Goal: Transaction & Acquisition: Purchase product/service

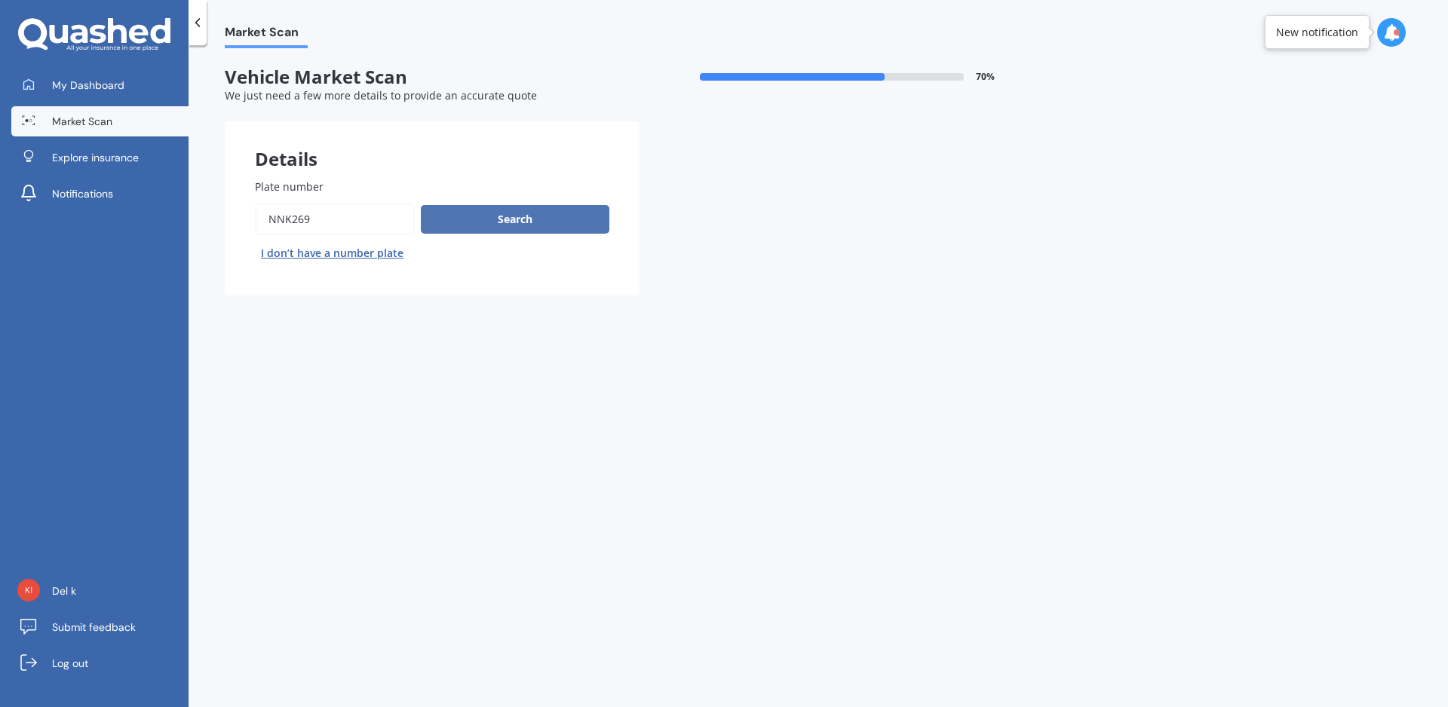
type input "NNK269"
click at [505, 221] on button "Search" at bounding box center [515, 219] width 189 height 29
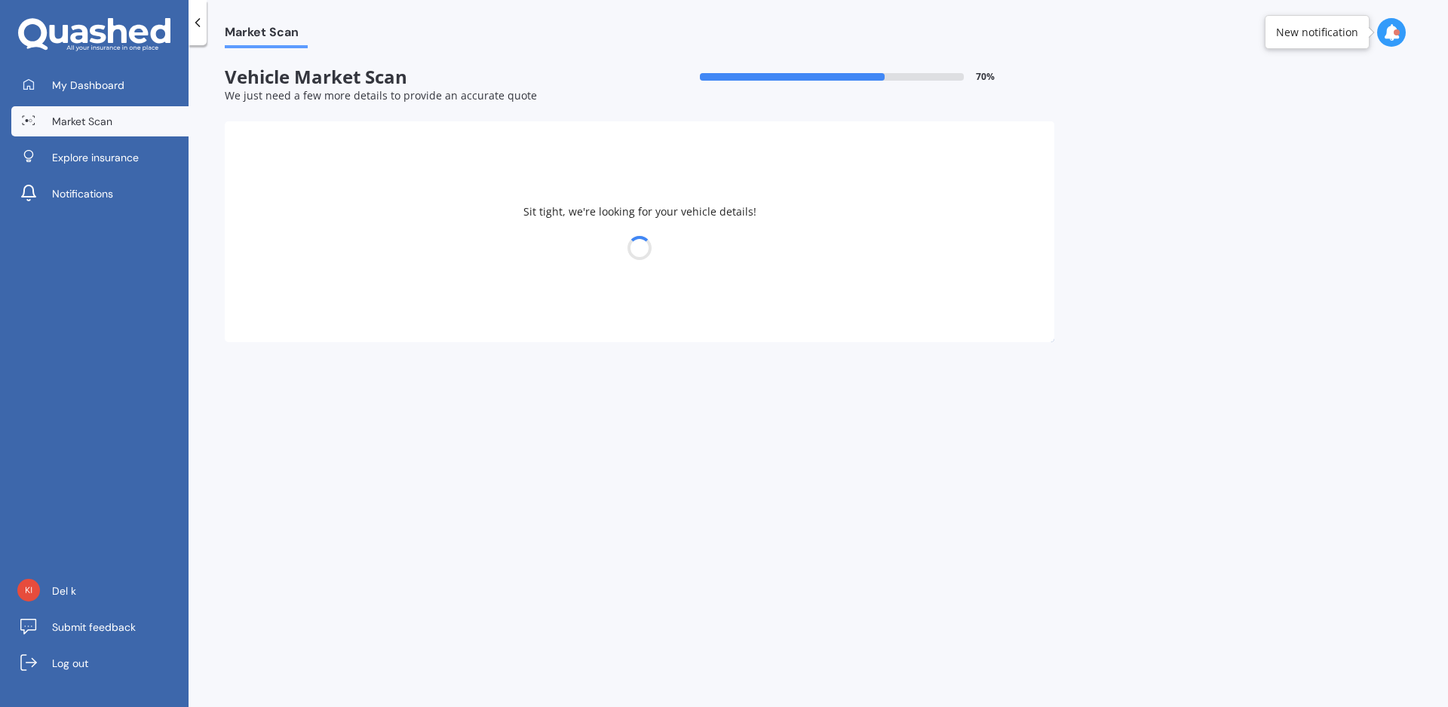
select select "PEUGEOT"
select select "207"
select select "07"
select select "08"
select select "1973"
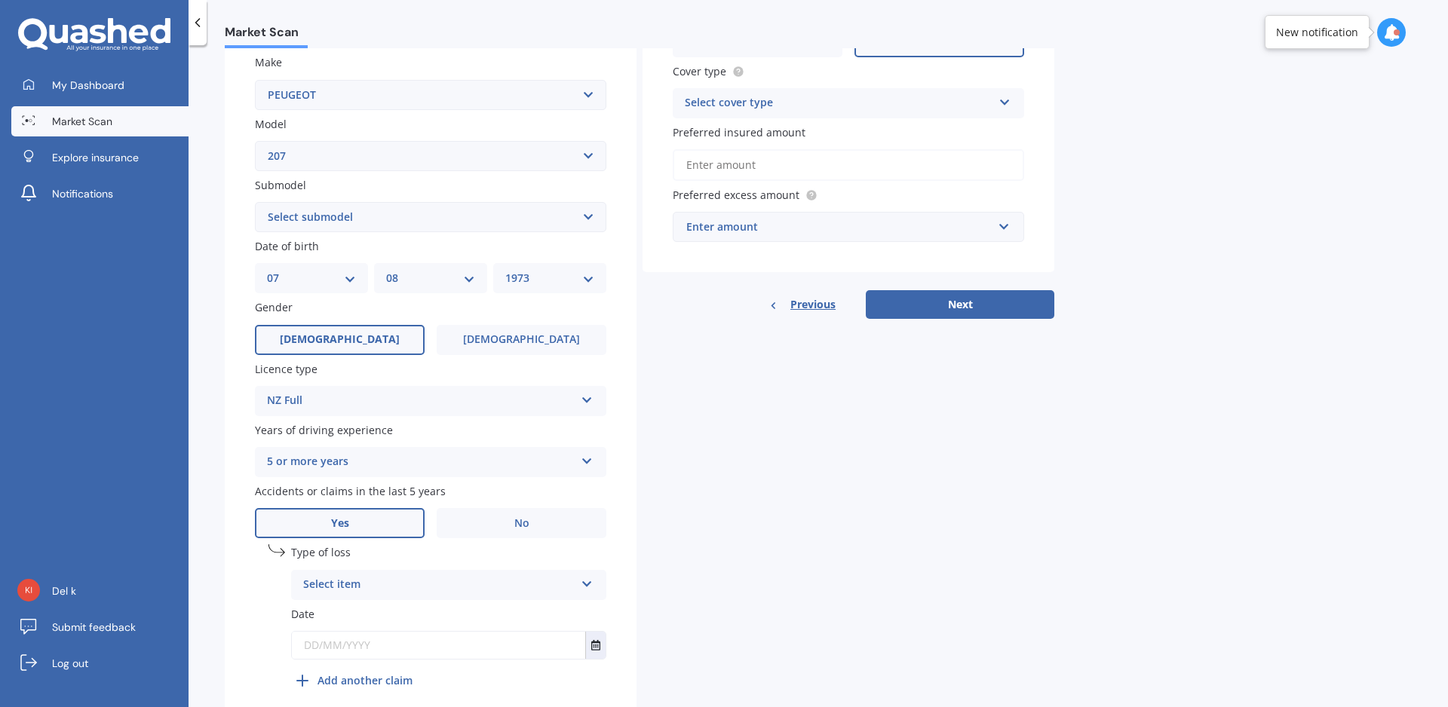
scroll to position [344, 0]
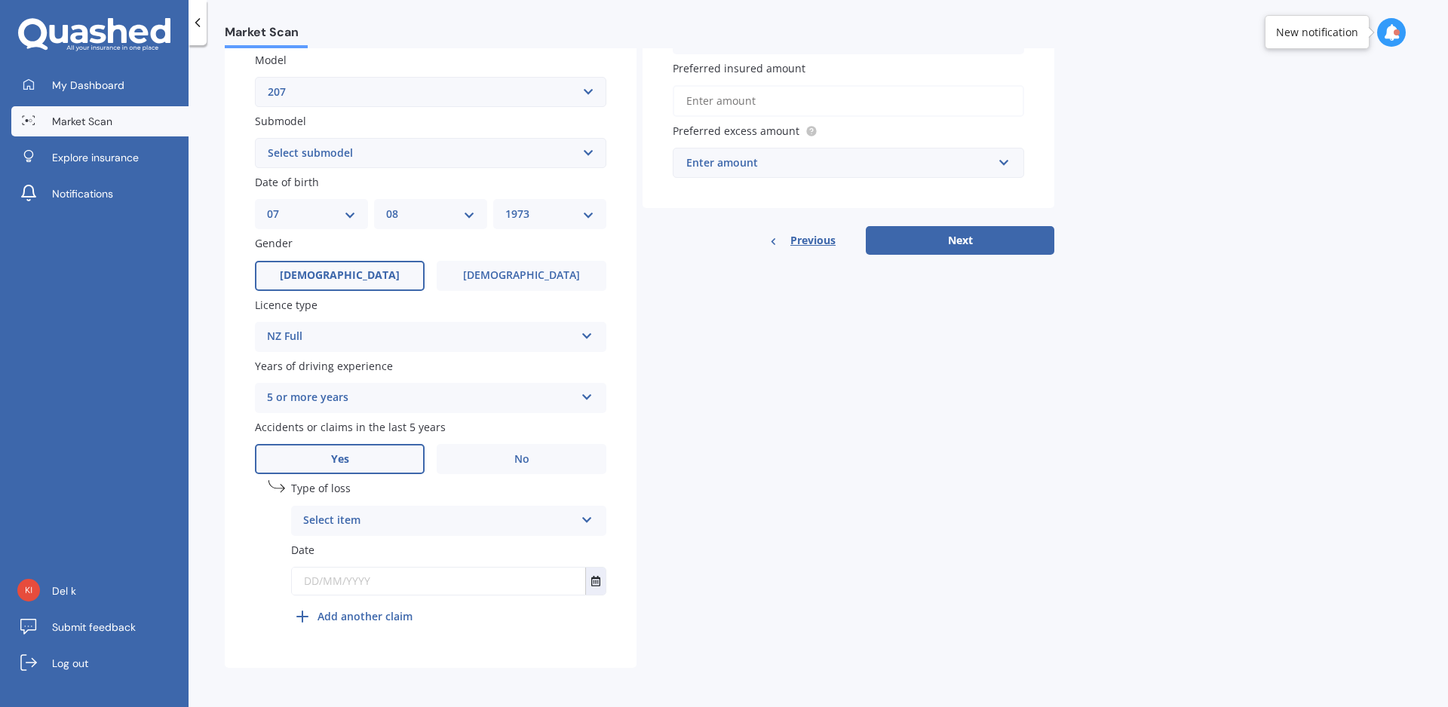
click at [404, 526] on div "Select item" at bounding box center [439, 521] width 272 height 18
click at [396, 554] on div "At fault accident" at bounding box center [449, 550] width 314 height 27
click at [395, 579] on input "text" at bounding box center [438, 581] width 293 height 27
click at [602, 582] on button "Select date" at bounding box center [595, 581] width 20 height 27
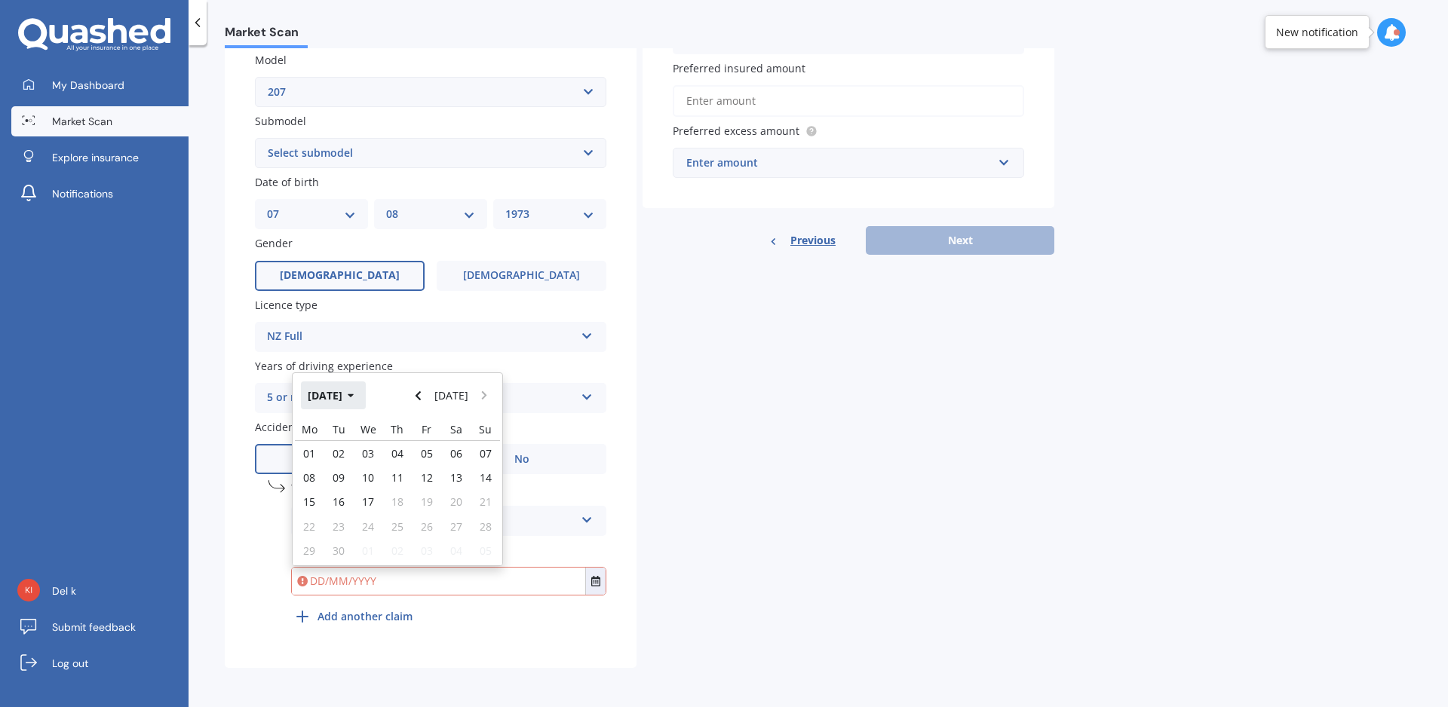
click at [351, 394] on button "[DATE]" at bounding box center [333, 395] width 65 height 27
click at [311, 499] on span "May" at bounding box center [320, 491] width 21 height 14
click at [402, 461] on span "01" at bounding box center [397, 454] width 12 height 14
type input "[DATE]"
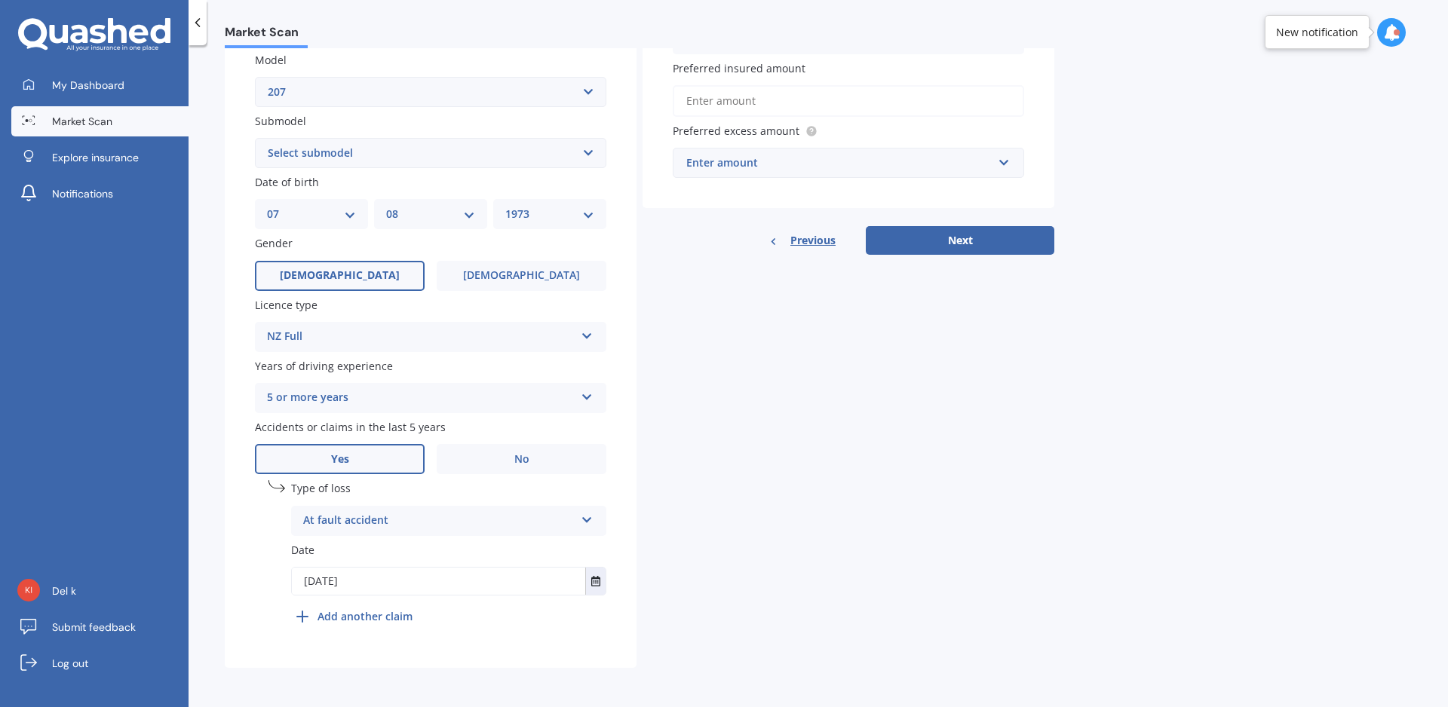
scroll to position [348, 0]
click at [621, 487] on div "Plate number Search I don’t have a number plate Year [DATE] Make Select make AC…" at bounding box center [431, 237] width 412 height 864
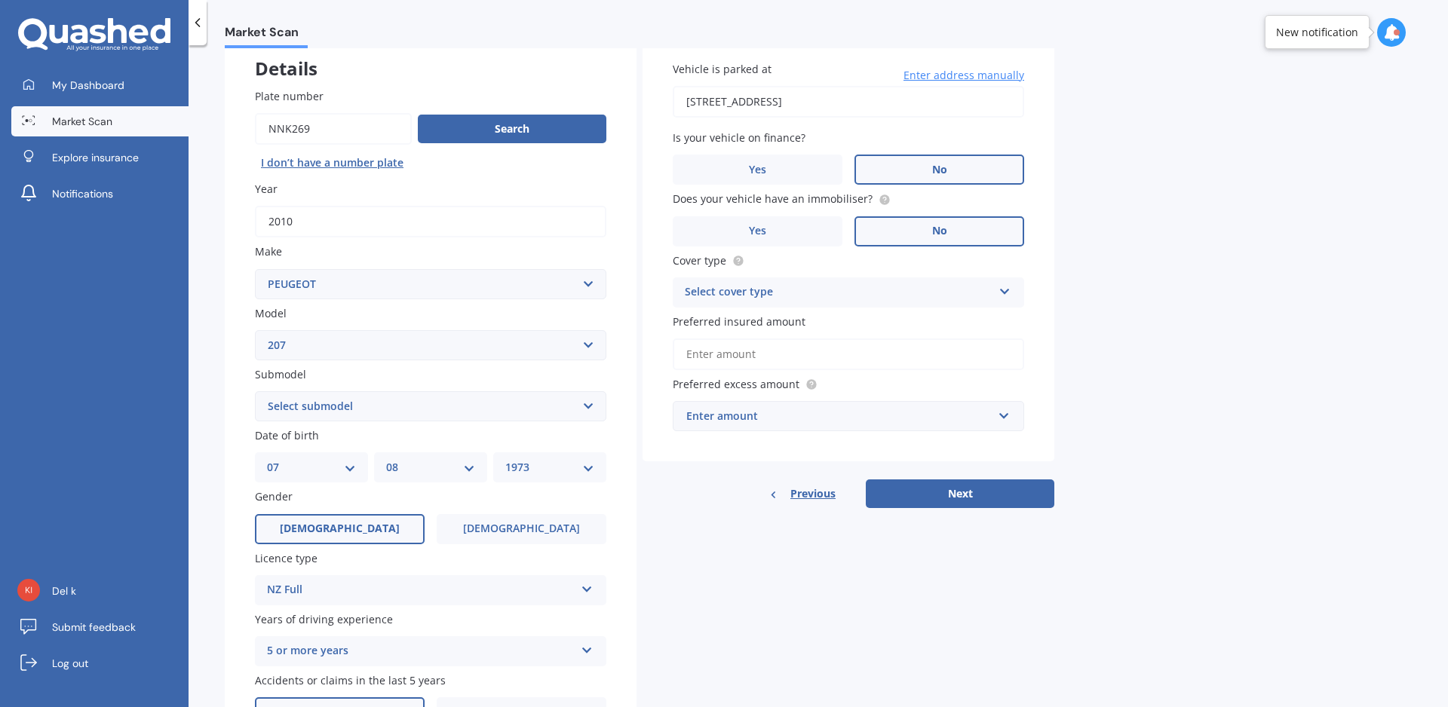
scroll to position [0, 0]
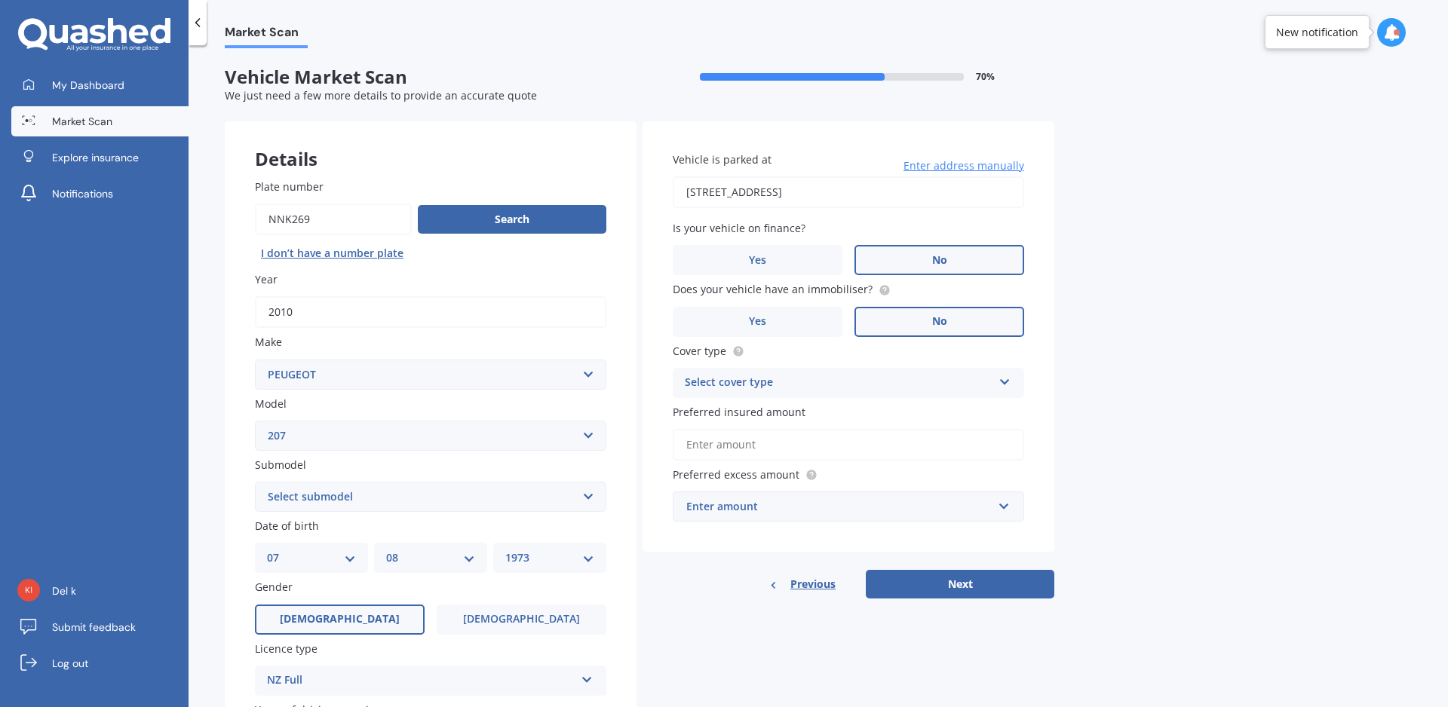
click at [862, 385] on div "Select cover type" at bounding box center [839, 383] width 308 height 18
click at [743, 412] on span "Comprehensive" at bounding box center [726, 412] width 80 height 14
click at [745, 446] on input "Preferred insured amount" at bounding box center [848, 445] width 351 height 32
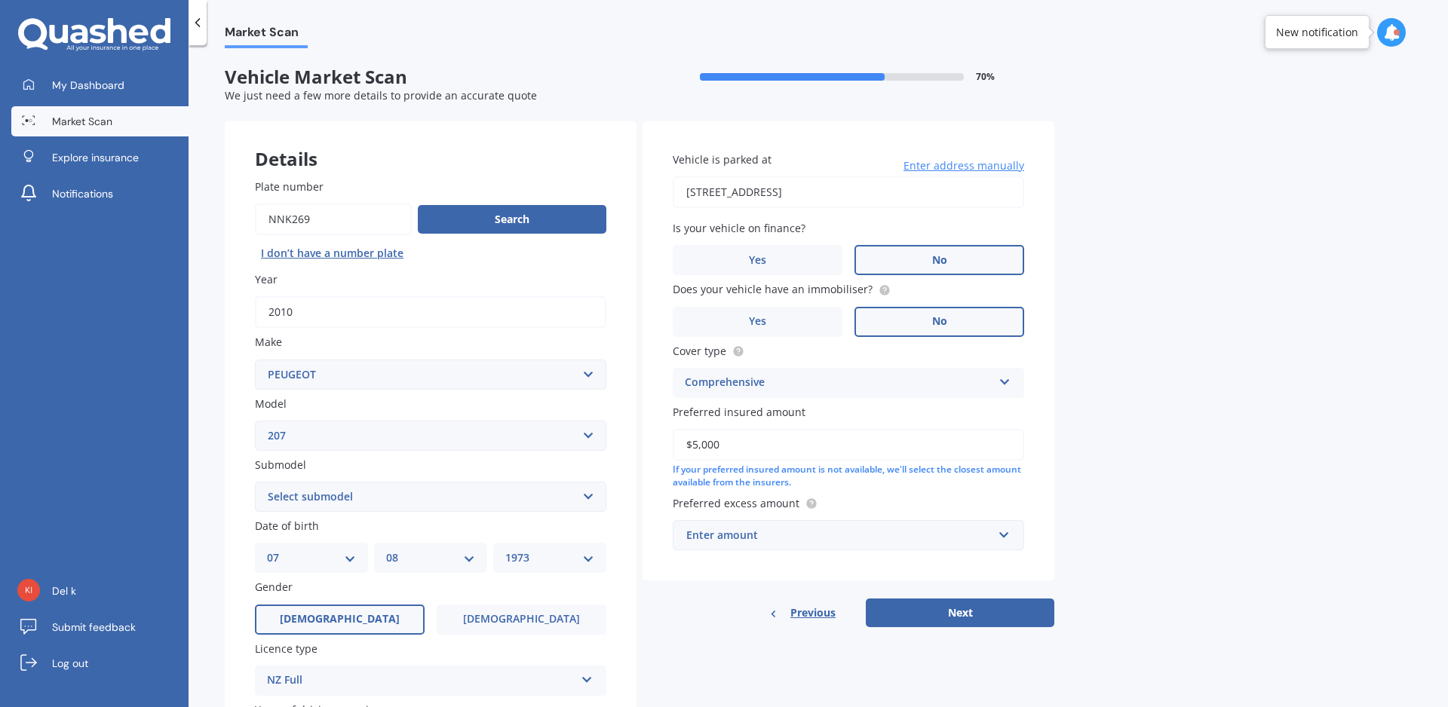
type input "$5,000"
click at [1007, 539] on input "text" at bounding box center [843, 535] width 338 height 29
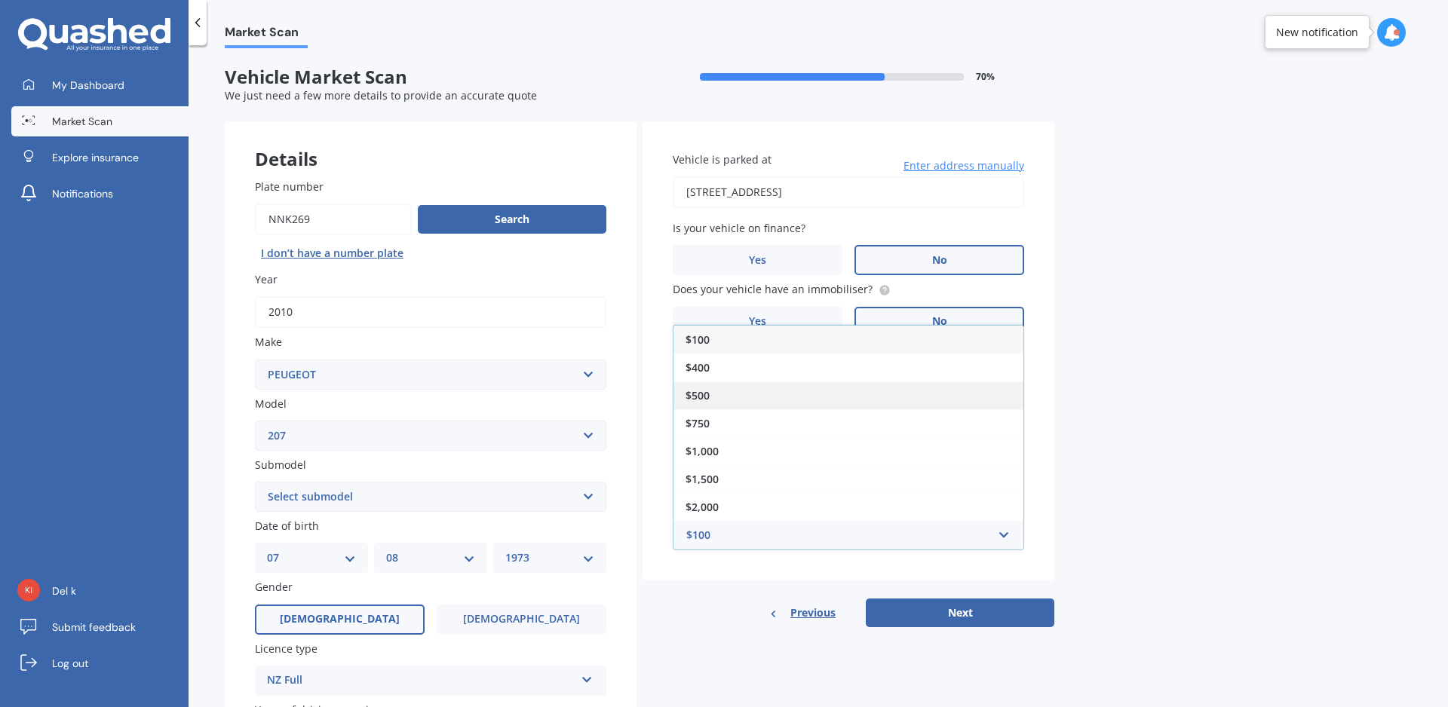
click at [757, 397] on div "$500" at bounding box center [849, 396] width 350 height 28
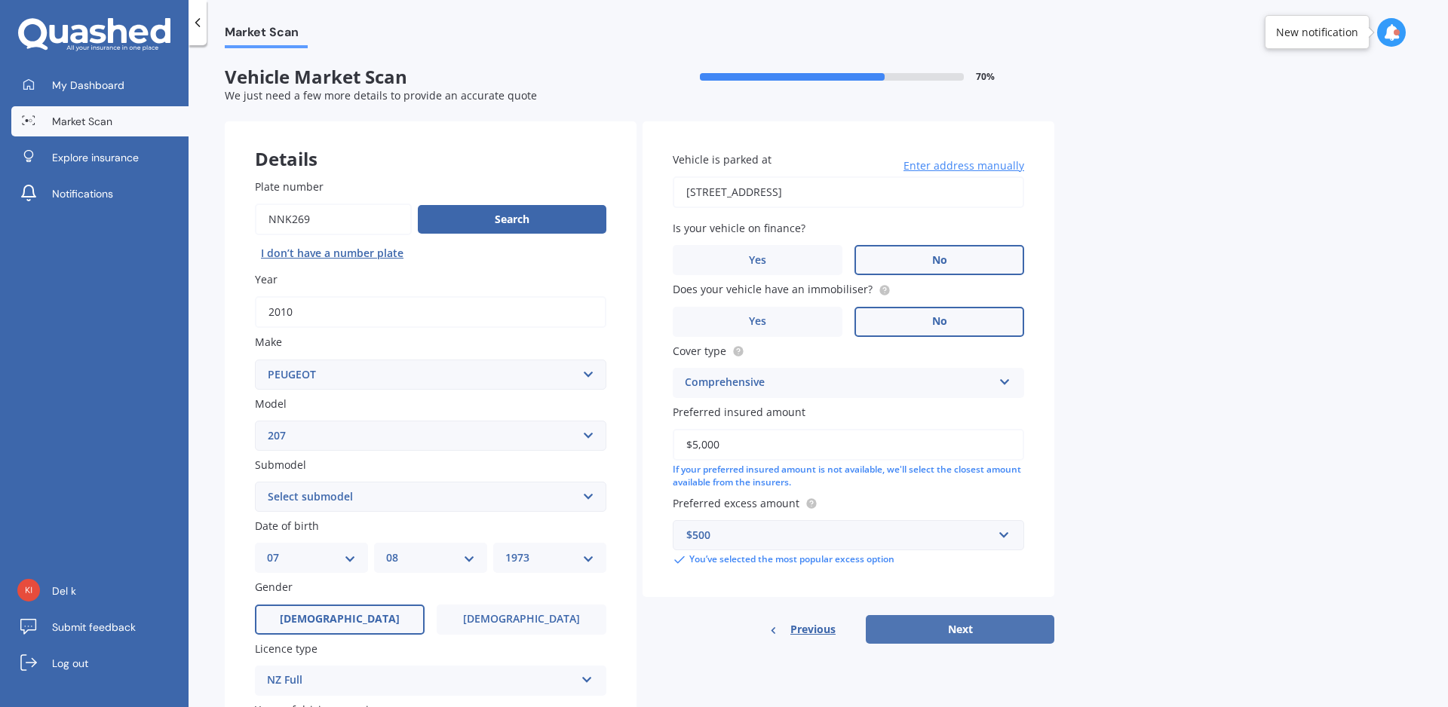
click at [927, 632] on button "Next" at bounding box center [960, 629] width 189 height 29
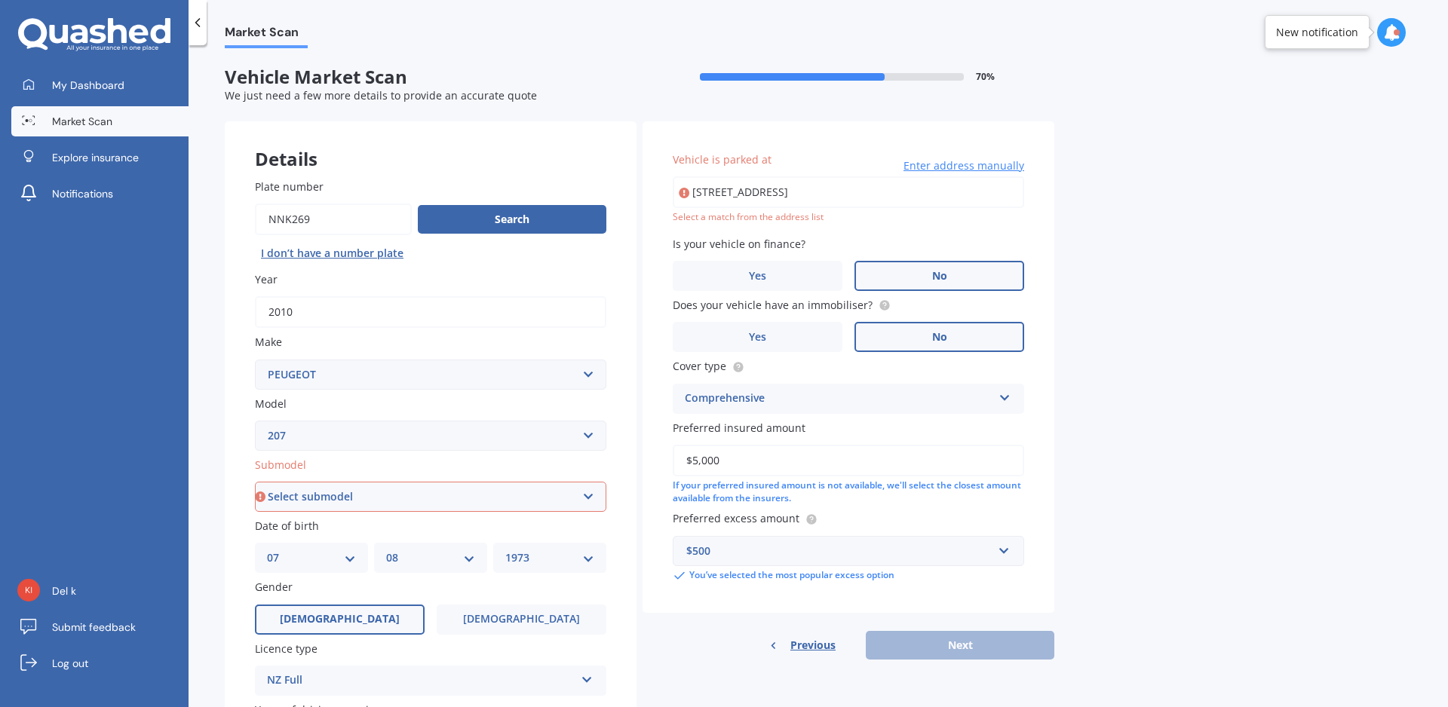
click at [255, 482] on select "Select submodel (All other) GTi HDi 1.6 Turbo Diesel Sport 1.6 XS 1.4 XSP 1.6" at bounding box center [430, 497] width 351 height 30
select select "(ALL OTHER)"
click option "(All other)" at bounding box center [0, 0] width 0 height 0
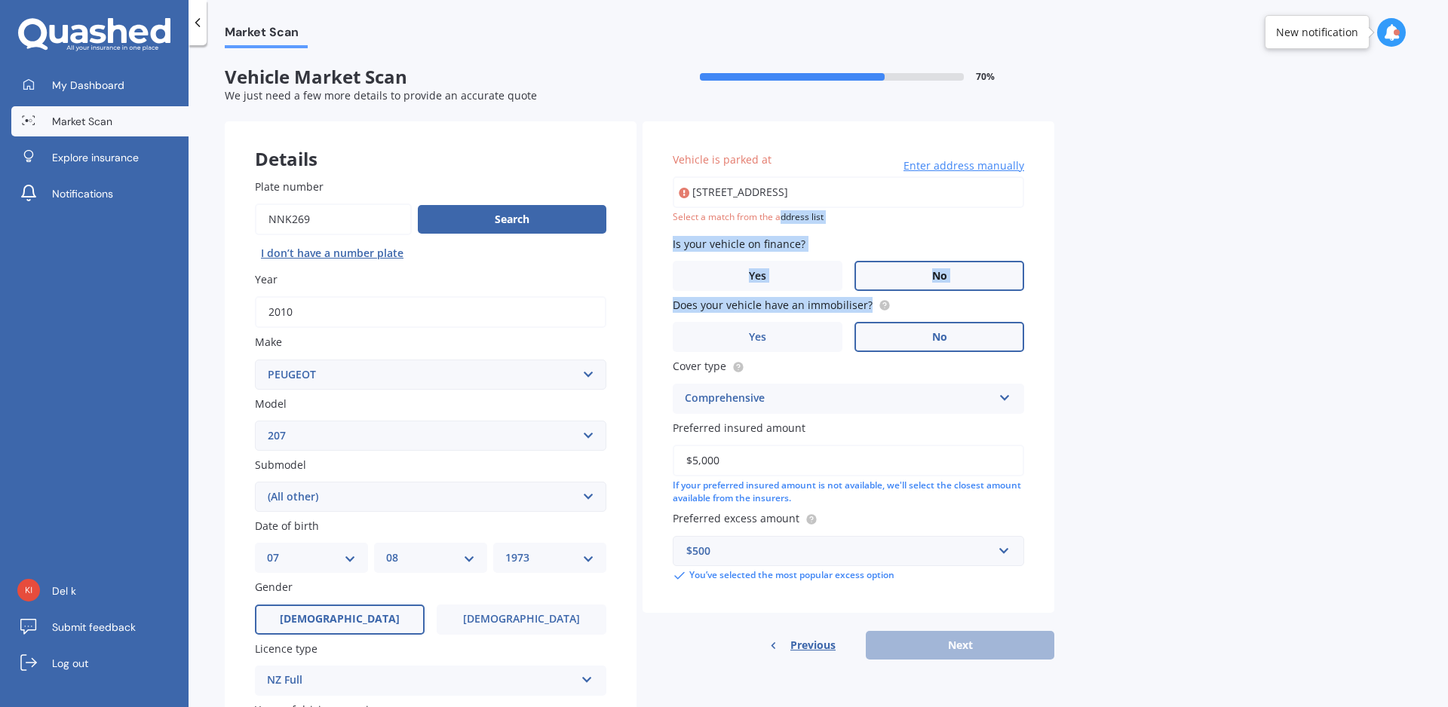
type input "[STREET_ADDRESS]"
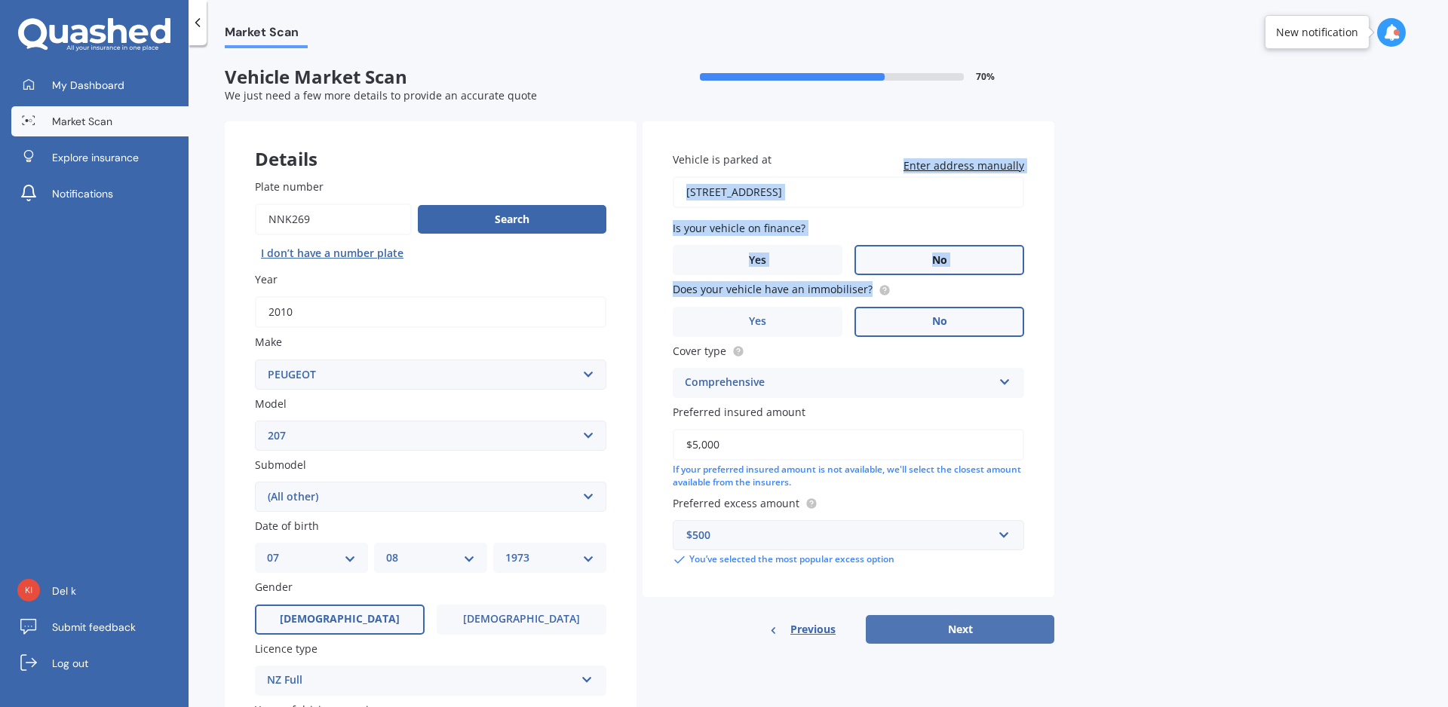
click at [928, 637] on button "Next" at bounding box center [960, 629] width 189 height 29
select select "07"
select select "08"
select select "1973"
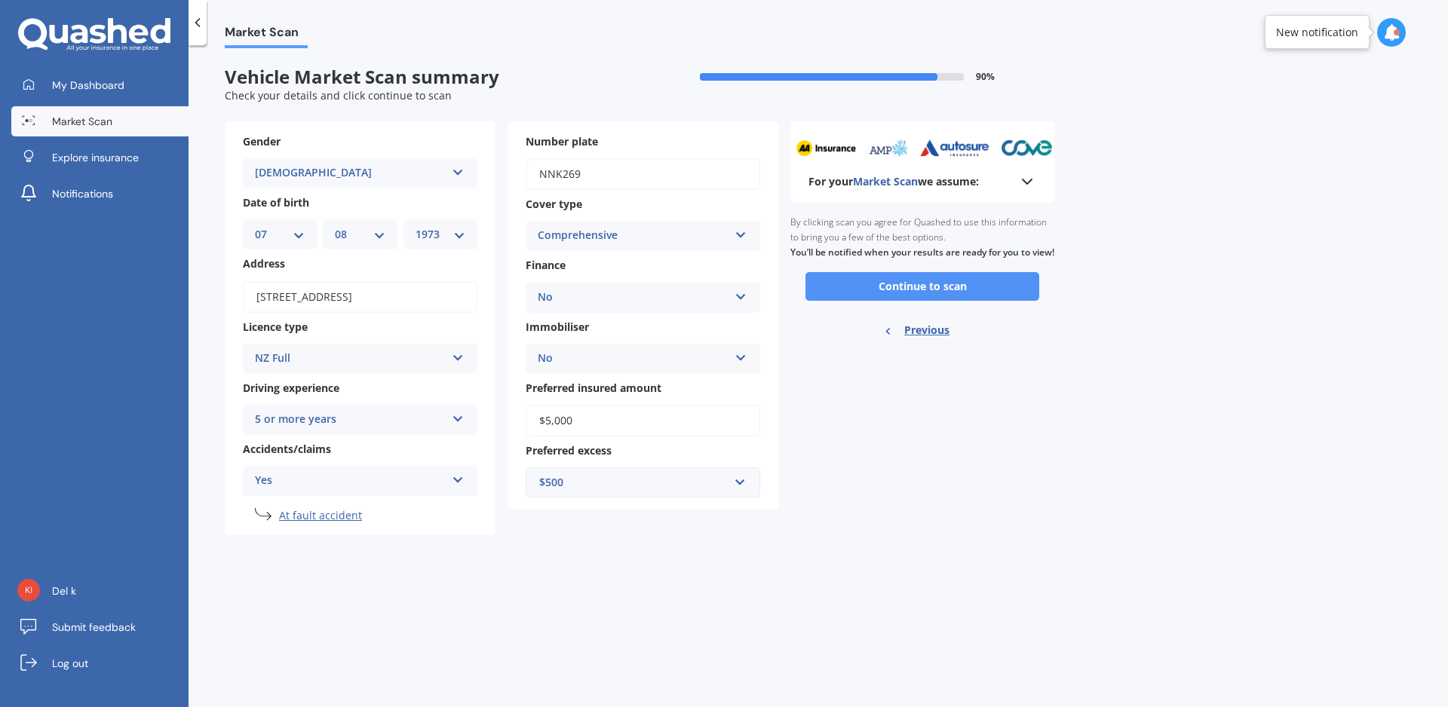
click at [890, 300] on button "Continue to scan" at bounding box center [923, 286] width 234 height 29
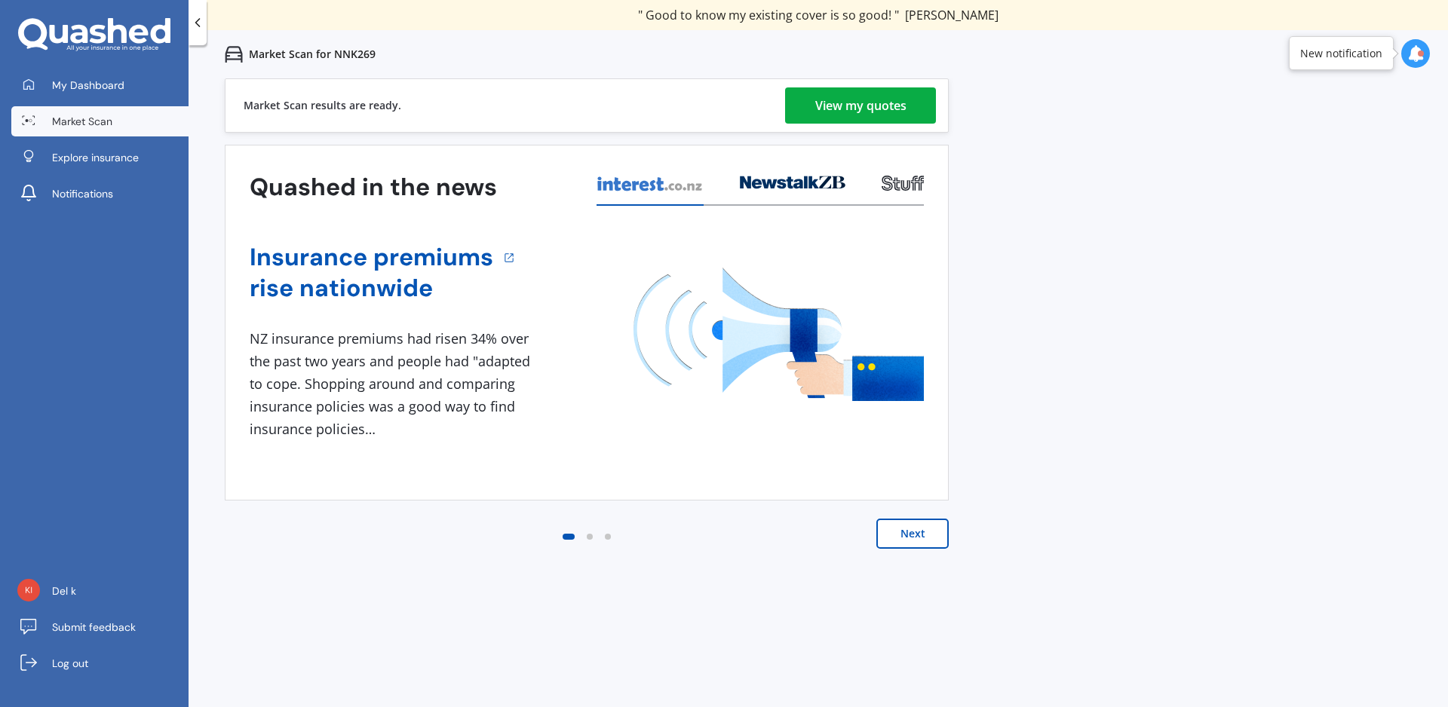
click at [888, 107] on div "View my quotes" at bounding box center [860, 105] width 91 height 36
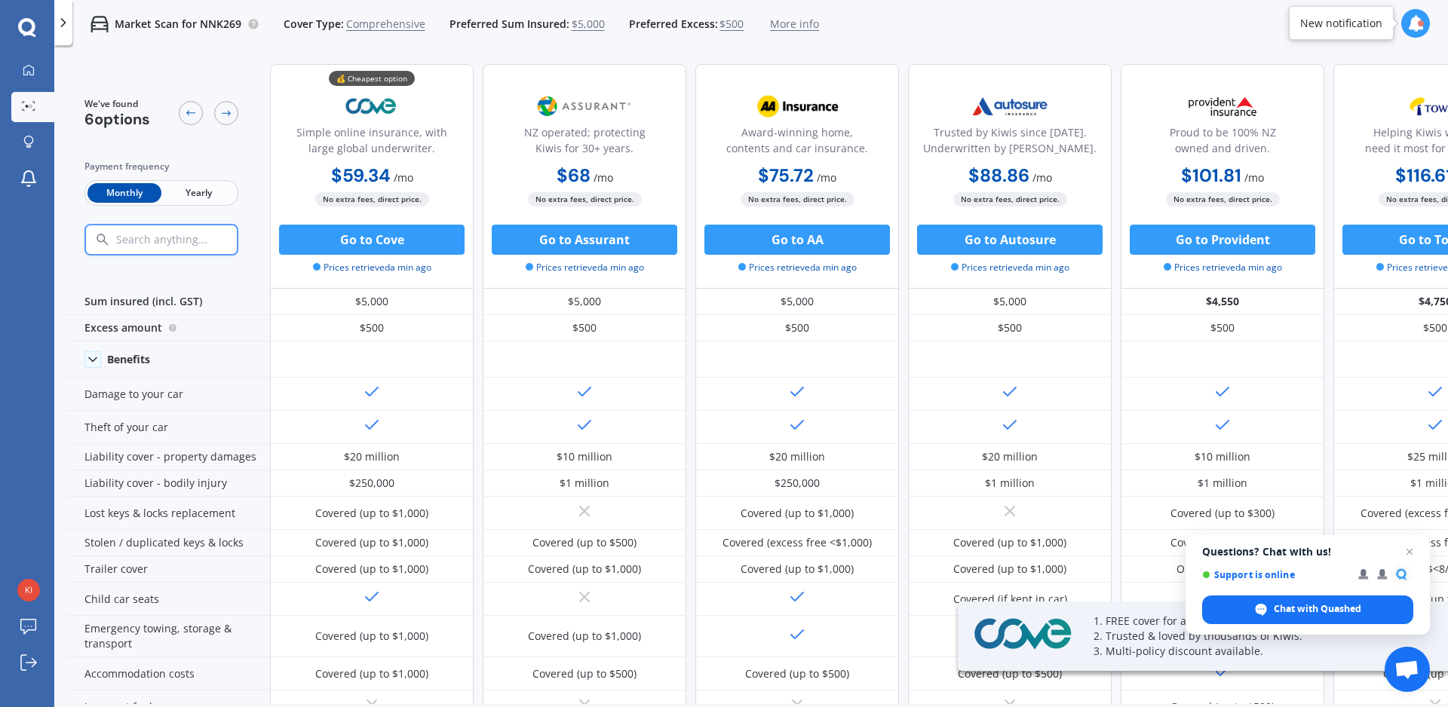
click at [202, 187] on span "Yearly" at bounding box center [198, 193] width 74 height 20
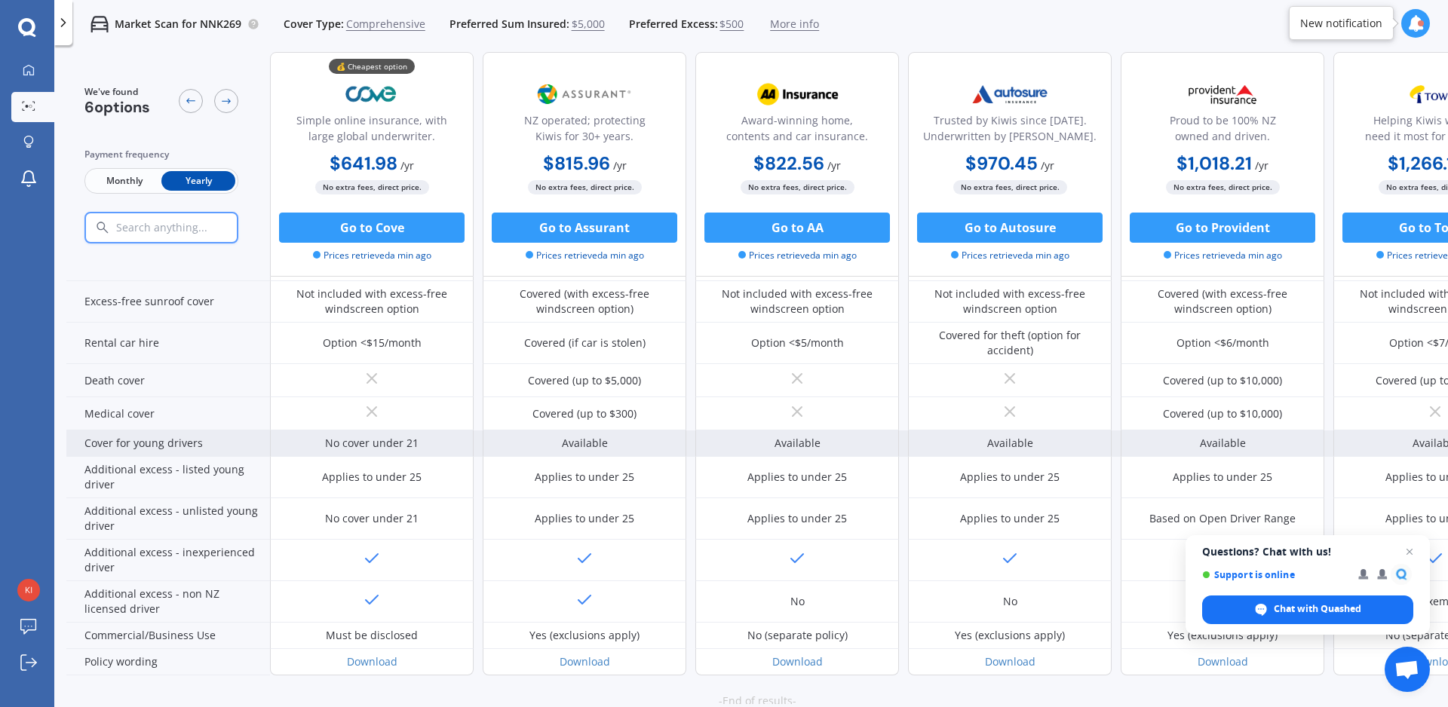
scroll to position [631, 0]
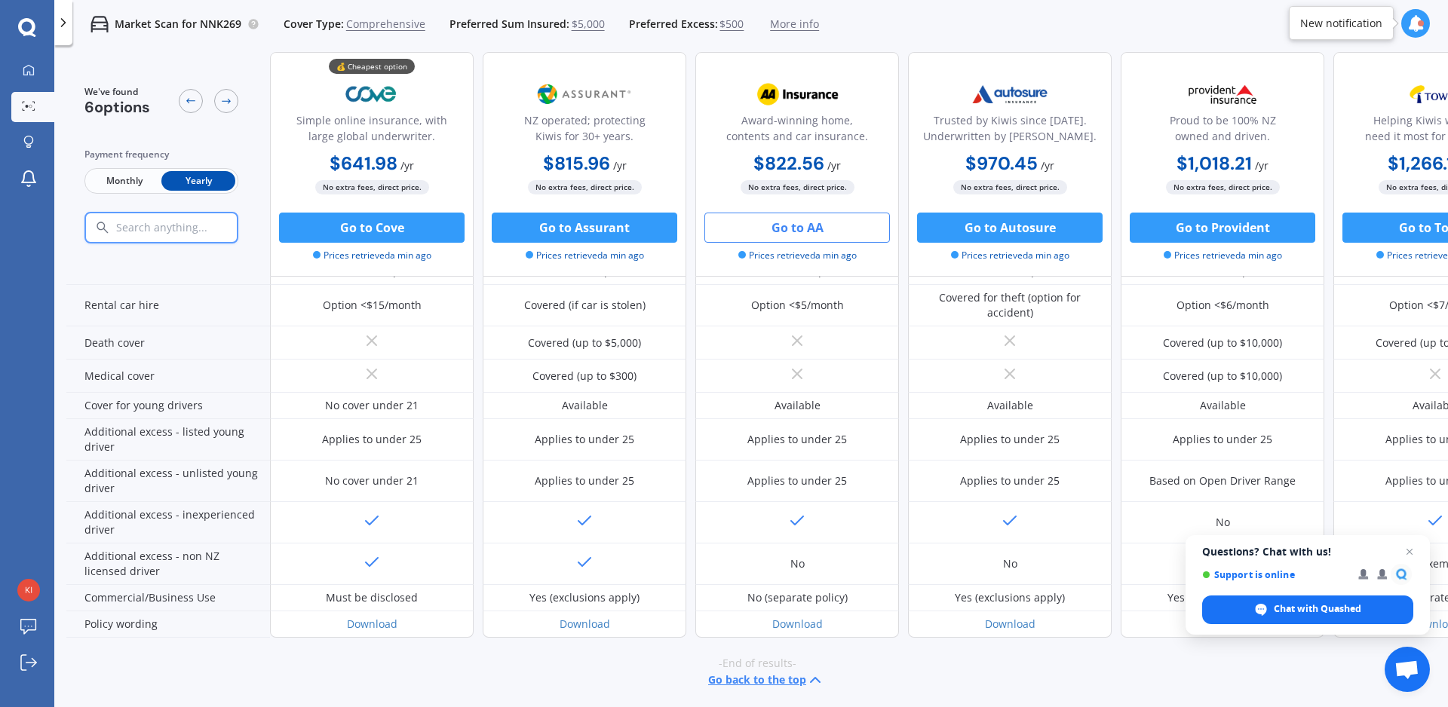
click at [791, 230] on button "Go to AA" at bounding box center [797, 228] width 186 height 30
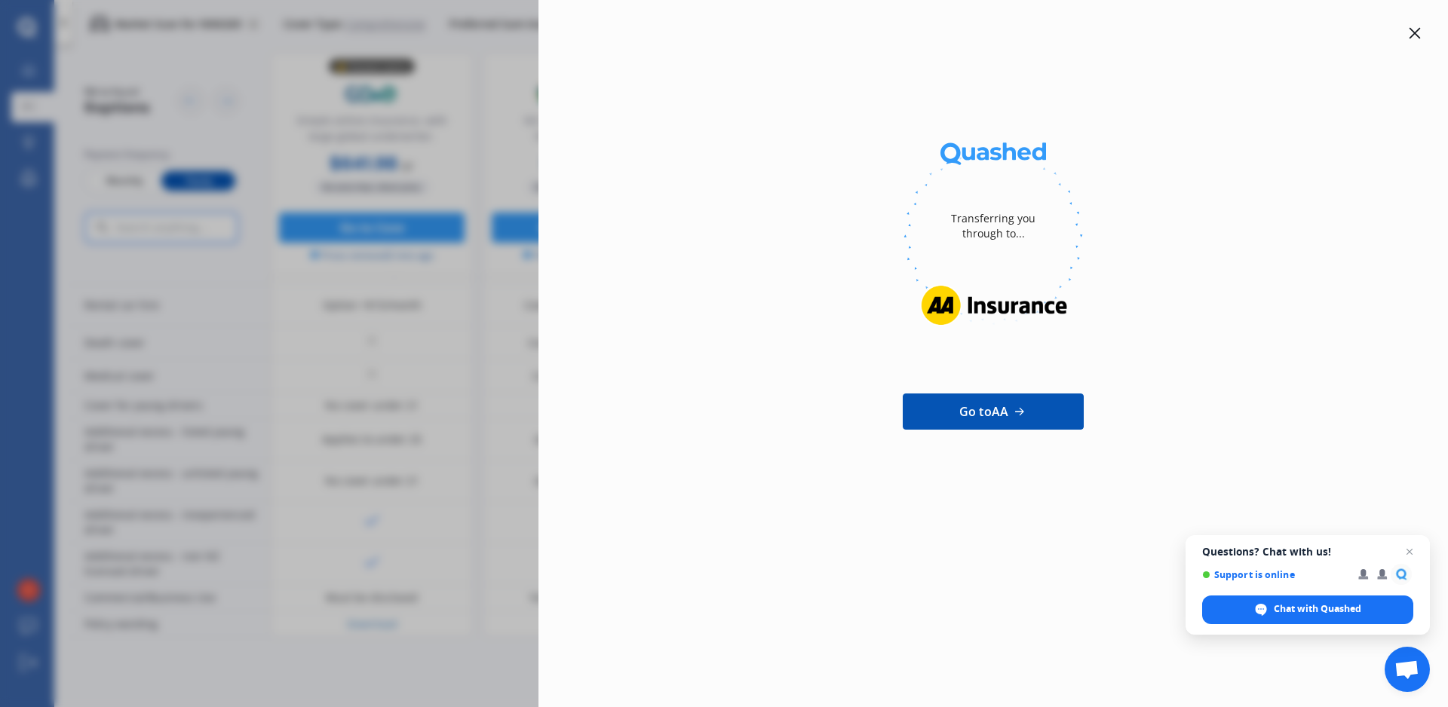
click at [1416, 31] on icon at bounding box center [1415, 33] width 12 height 12
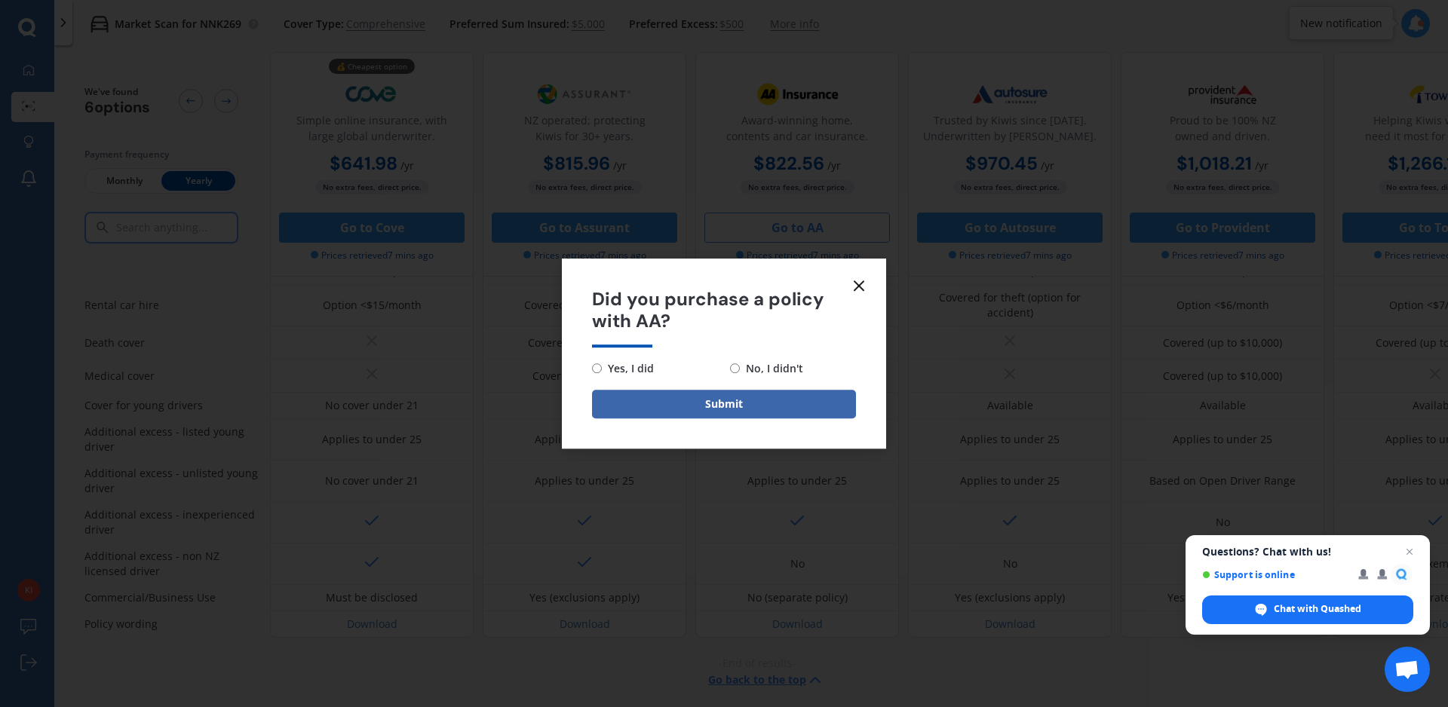
click at [738, 367] on input "No, I didn't" at bounding box center [735, 369] width 10 height 10
radio input "true"
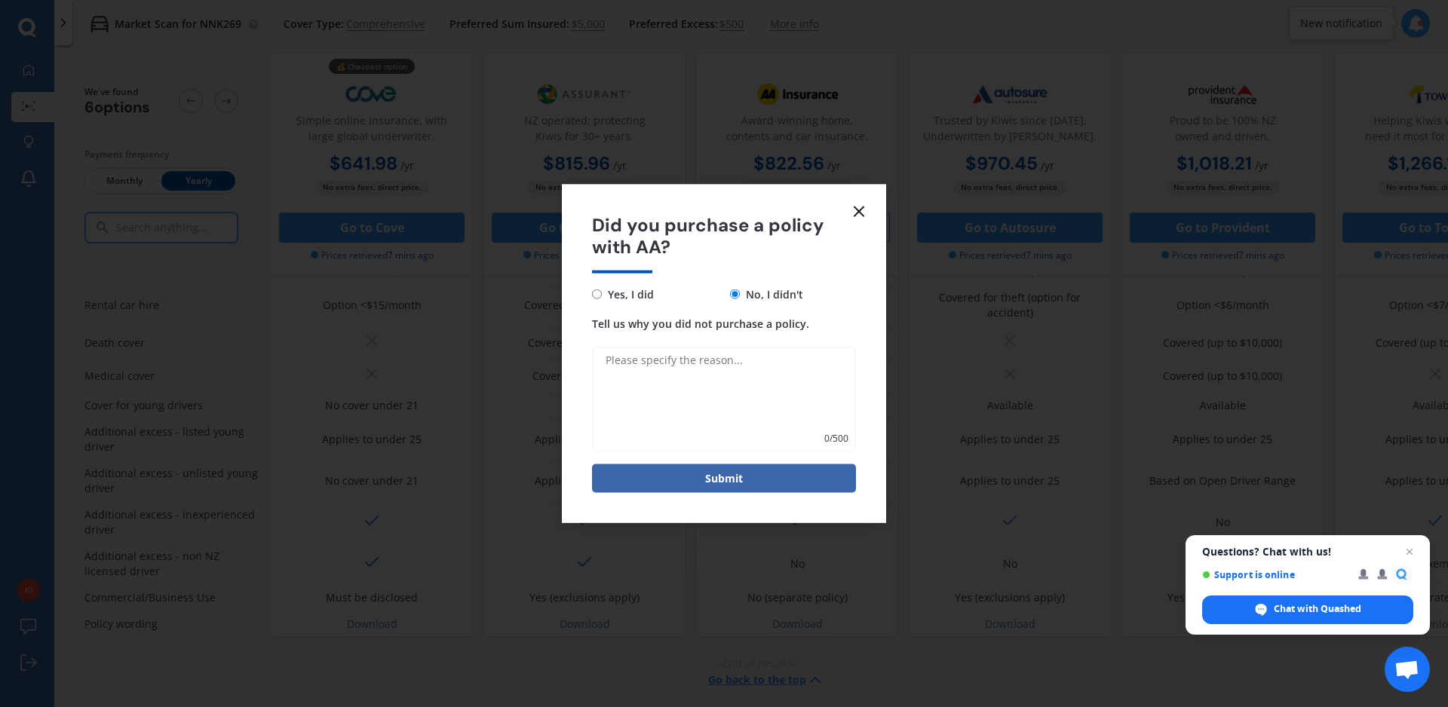
click at [720, 385] on textarea "Tell us why you did not purchase a policy." at bounding box center [724, 399] width 264 height 106
type textarea "More expensive than shown here"
click at [732, 474] on button "Submit" at bounding box center [724, 478] width 264 height 29
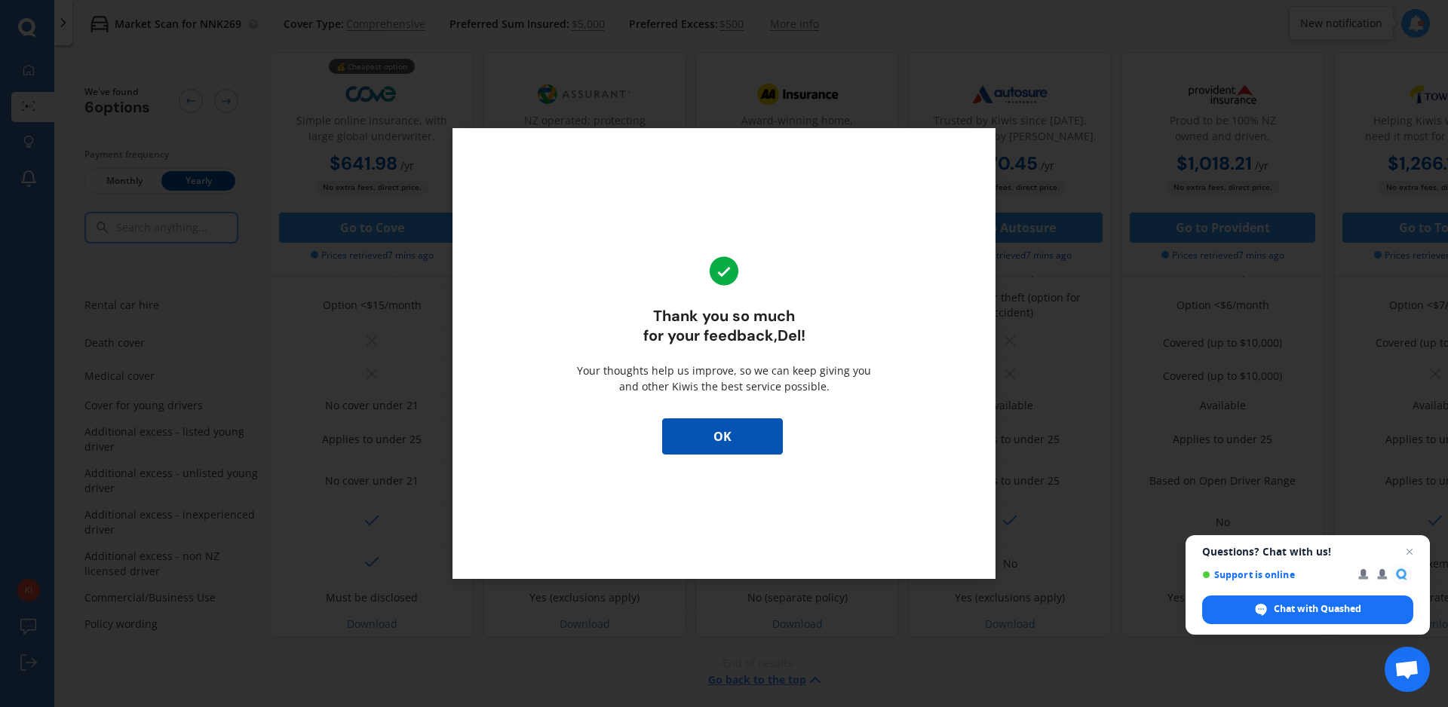
click at [731, 433] on button "OK" at bounding box center [722, 437] width 121 height 36
